Goal: Transaction & Acquisition: Purchase product/service

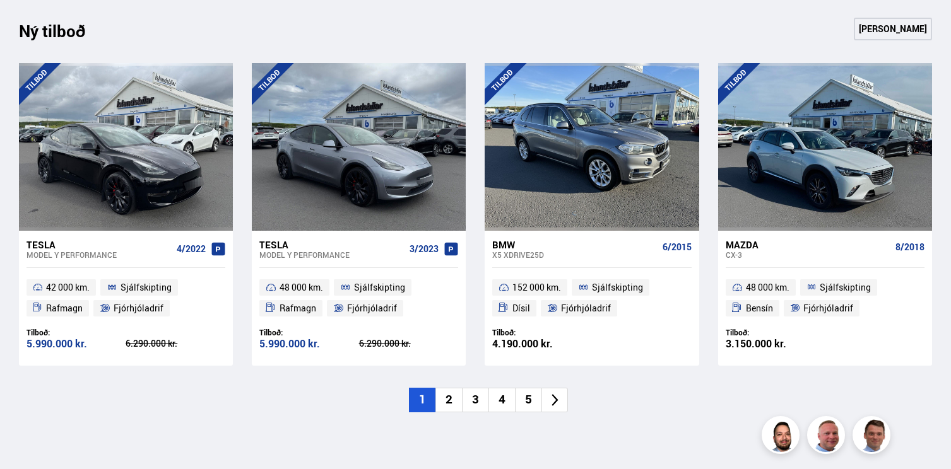
scroll to position [1344, 0]
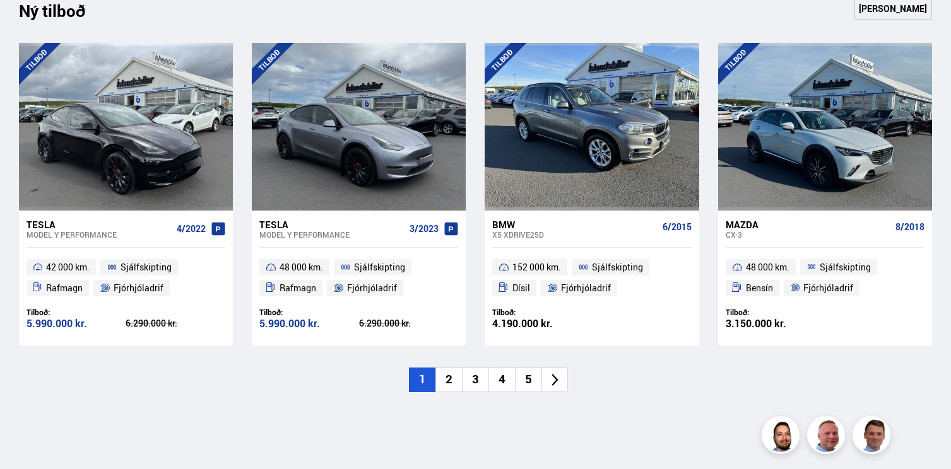
click at [450, 381] on li "2" at bounding box center [448, 380] width 26 height 25
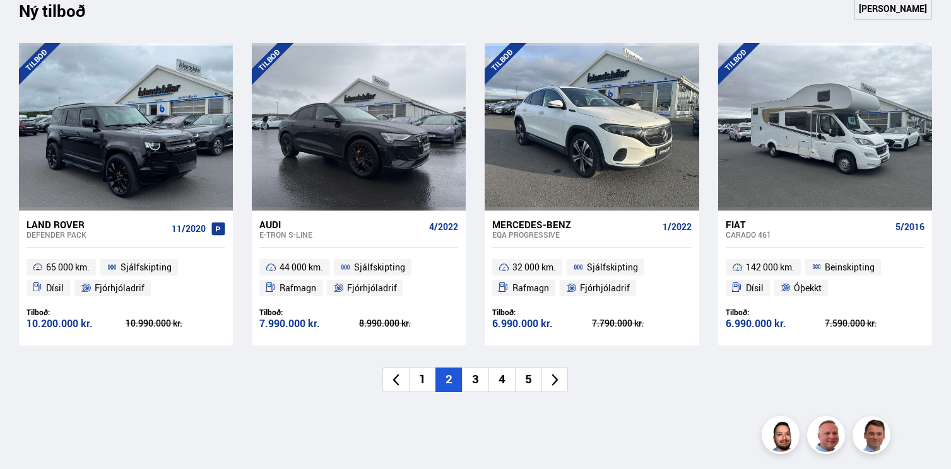
click at [476, 374] on li "3" at bounding box center [475, 380] width 26 height 25
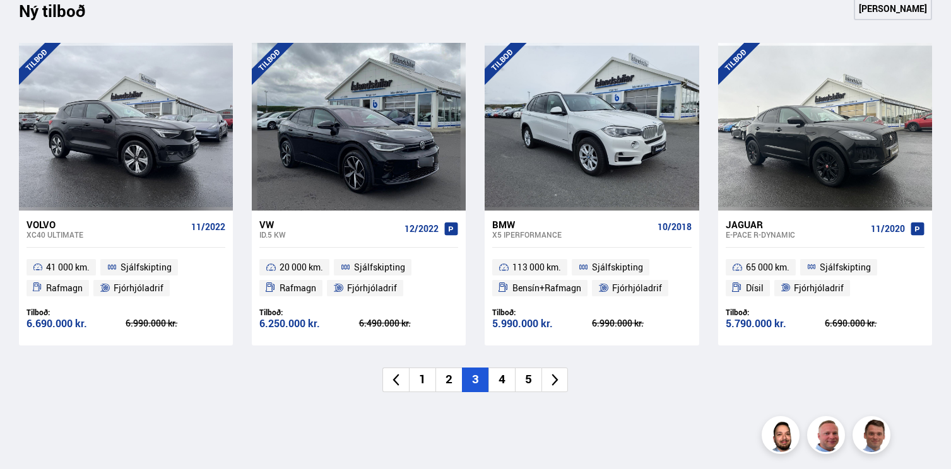
click at [502, 377] on li "4" at bounding box center [501, 380] width 26 height 25
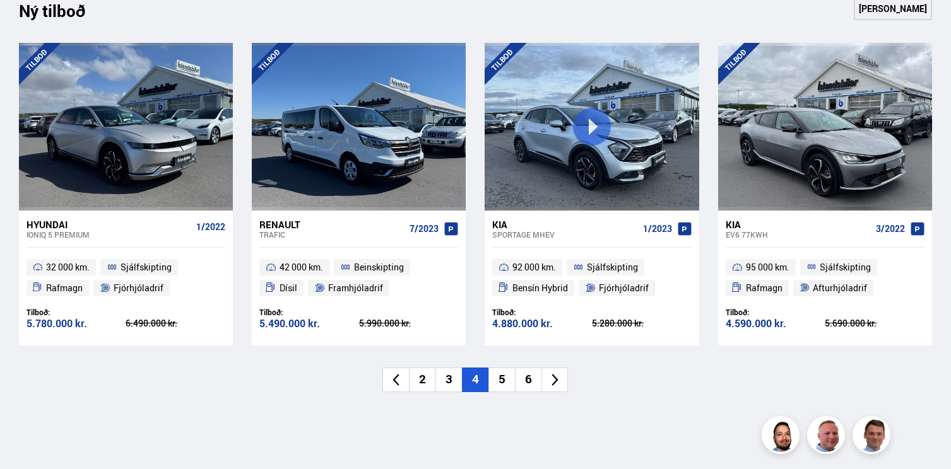
click at [503, 377] on li "5" at bounding box center [501, 380] width 26 height 25
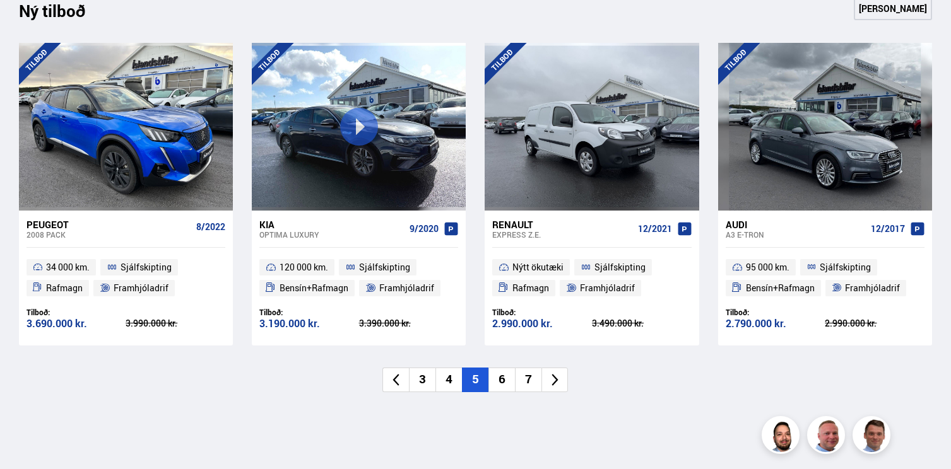
click at [507, 380] on li "6" at bounding box center [501, 380] width 26 height 25
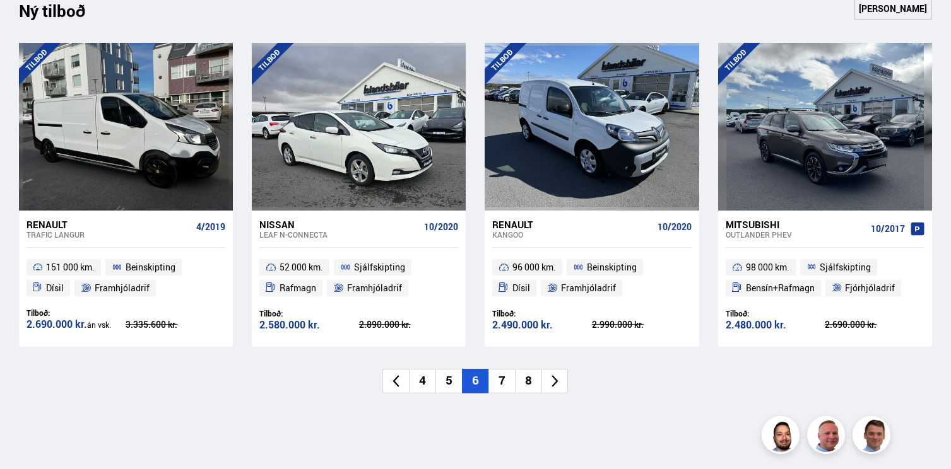
click at [506, 381] on li "7" at bounding box center [501, 381] width 26 height 25
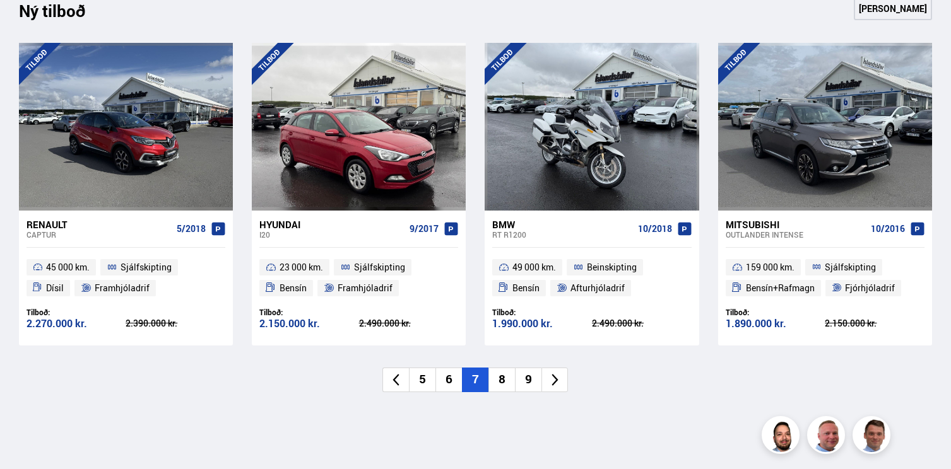
click at [411, 389] on li "5" at bounding box center [422, 380] width 26 height 25
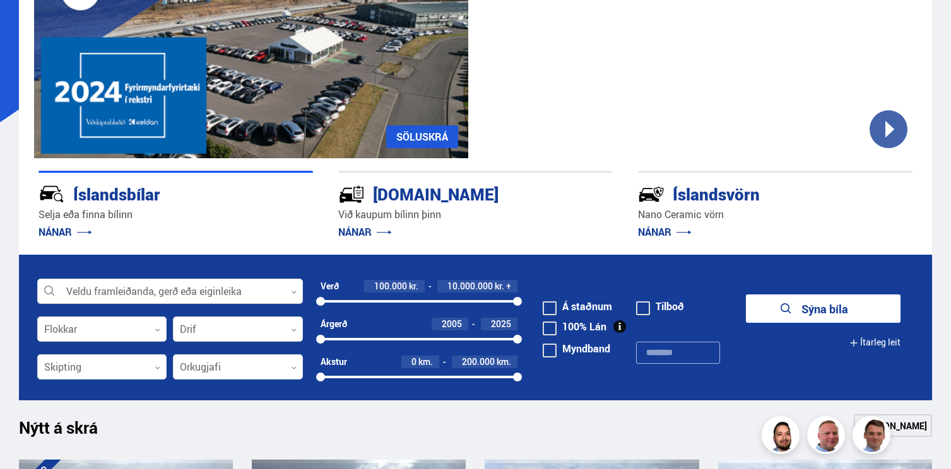
scroll to position [164, 0]
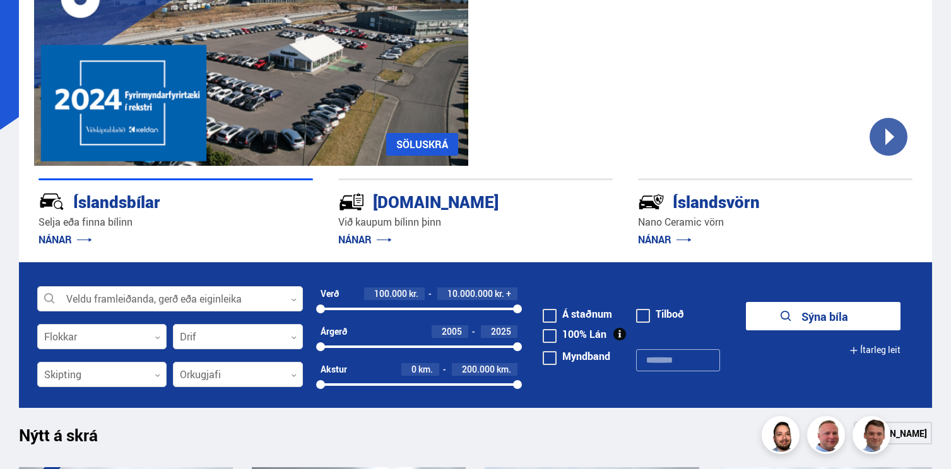
click at [214, 314] on form "Veldu framleiðanda, gerð eða eiginleika 0 Flokkar 0 Drif 0 Verð 100.000 kr. 10.…" at bounding box center [475, 335] width 913 height 146
click at [228, 298] on div at bounding box center [170, 299] width 266 height 25
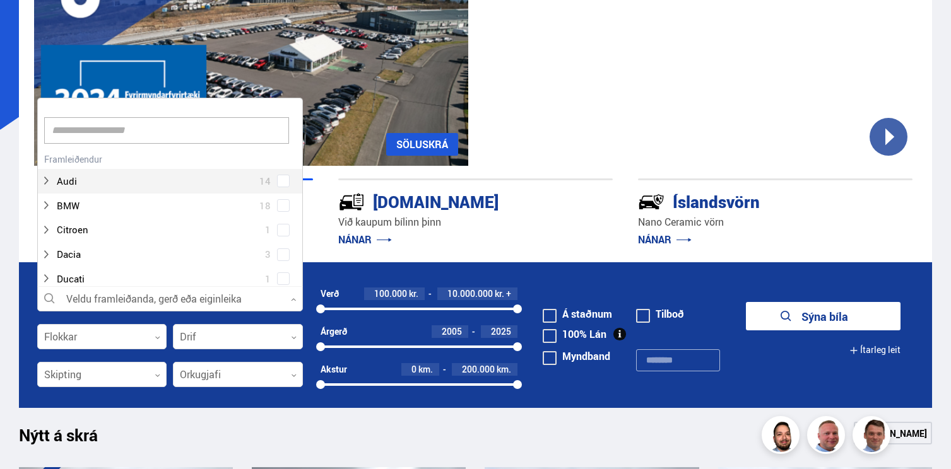
scroll to position [188, 261]
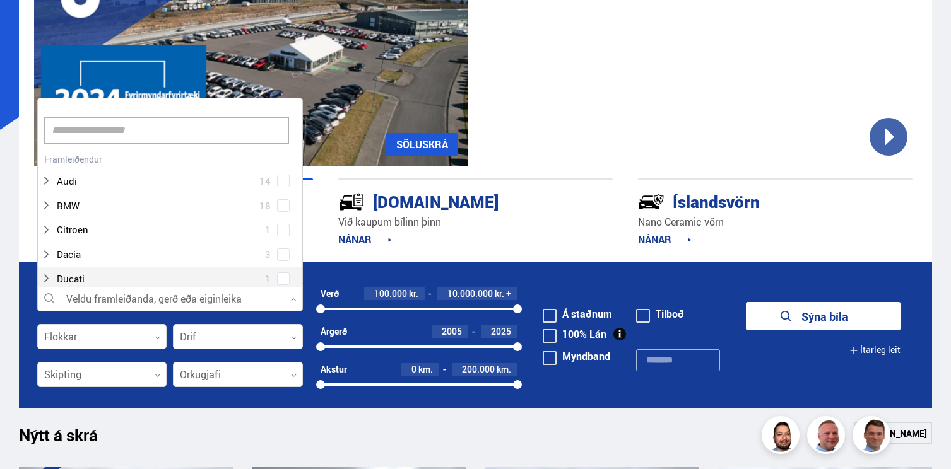
click at [519, 240] on p "NÁNAR" at bounding box center [475, 240] width 274 height 20
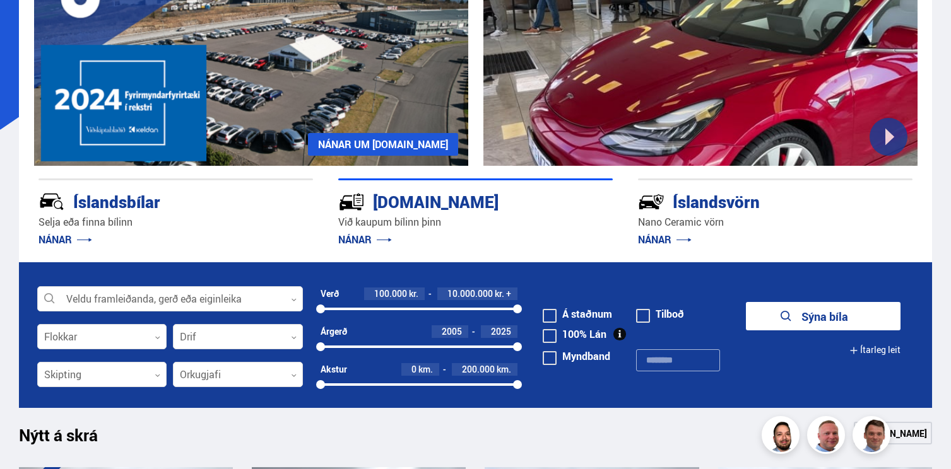
click at [265, 226] on p "Selja eða finna bílinn" at bounding box center [175, 222] width 274 height 15
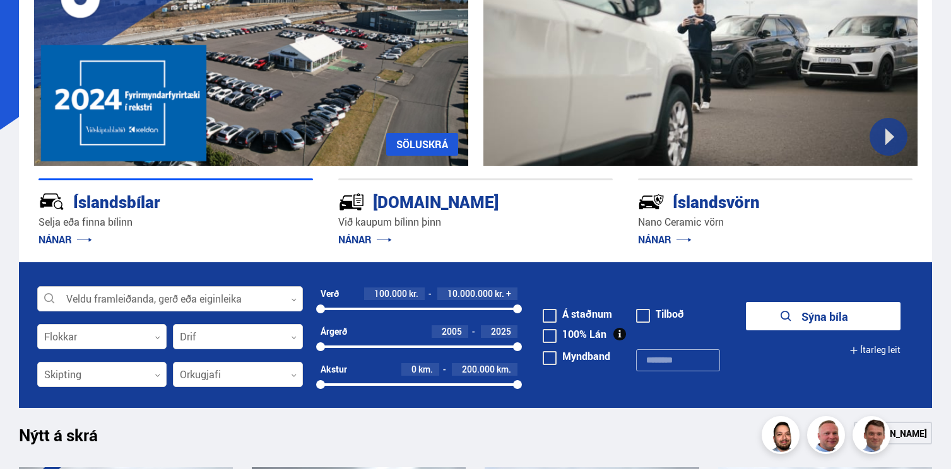
click at [181, 295] on div at bounding box center [170, 299] width 266 height 25
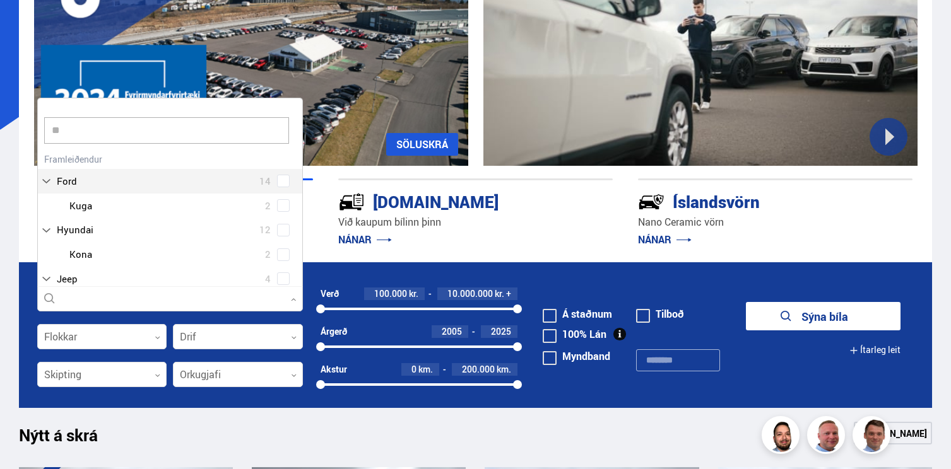
type input "***"
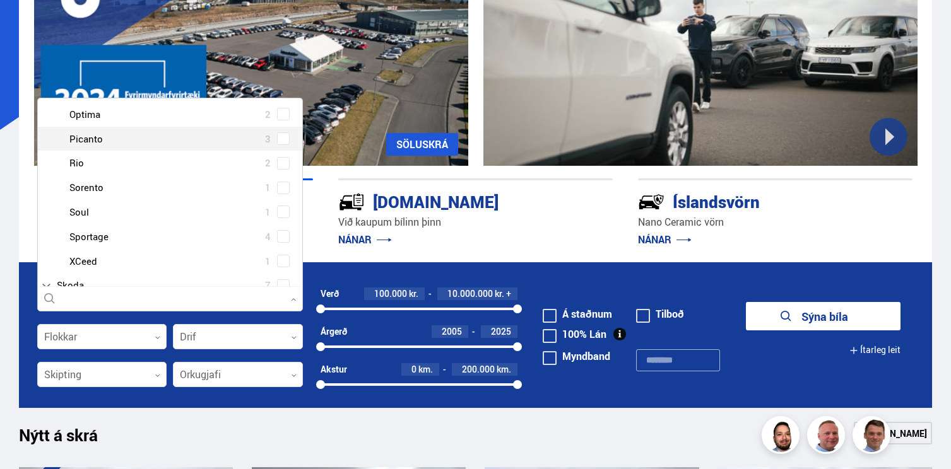
scroll to position [191, 0]
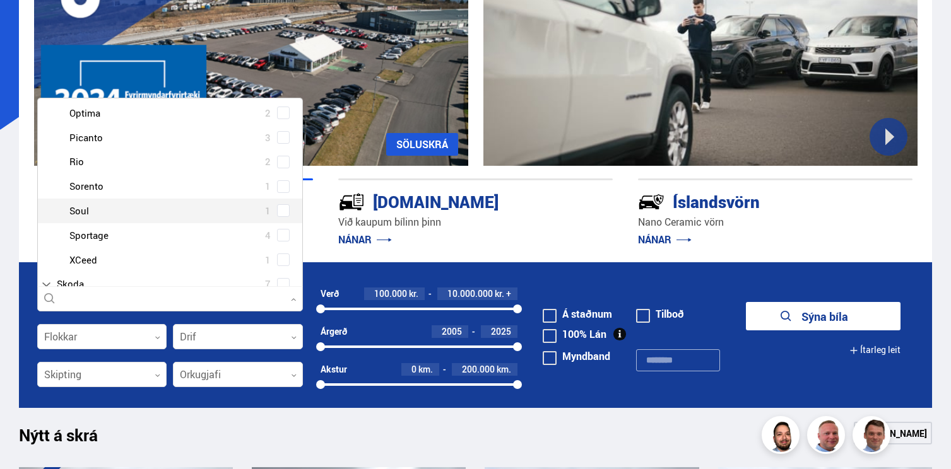
click at [205, 209] on div at bounding box center [182, 211] width 233 height 18
click at [281, 206] on span at bounding box center [283, 210] width 13 height 13
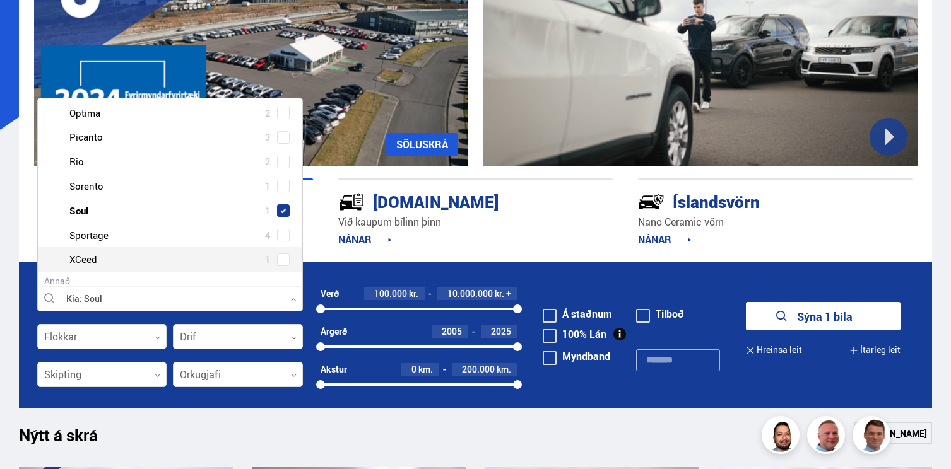
click at [814, 322] on button "Sýna 1 bíla" at bounding box center [823, 316] width 155 height 28
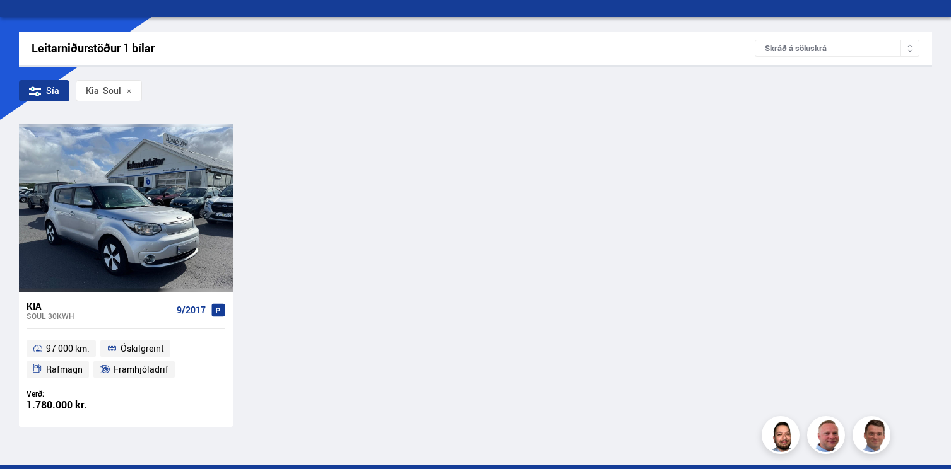
scroll to position [175, 0]
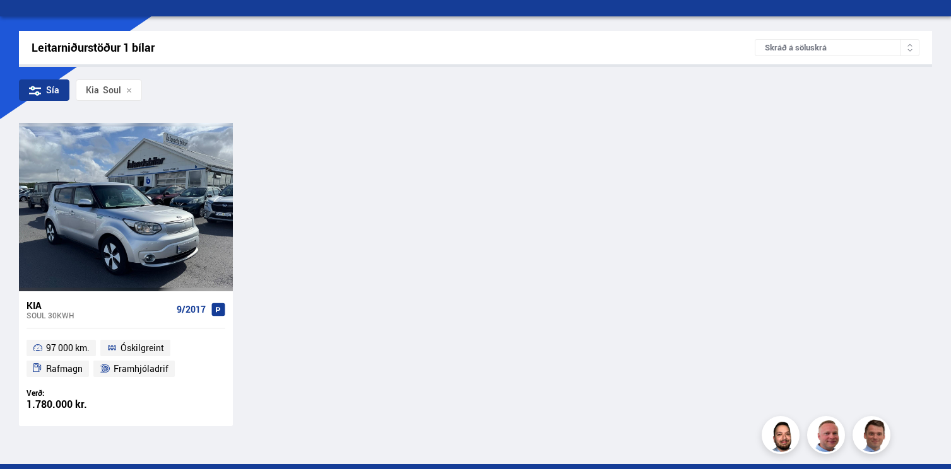
click at [117, 346] on icon at bounding box center [112, 348] width 11 height 11
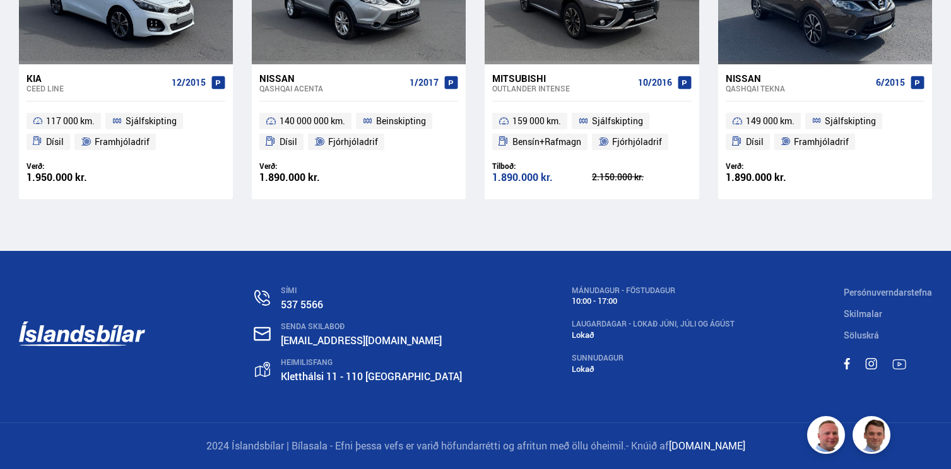
scroll to position [14760, 0]
